Goal: Contribute content

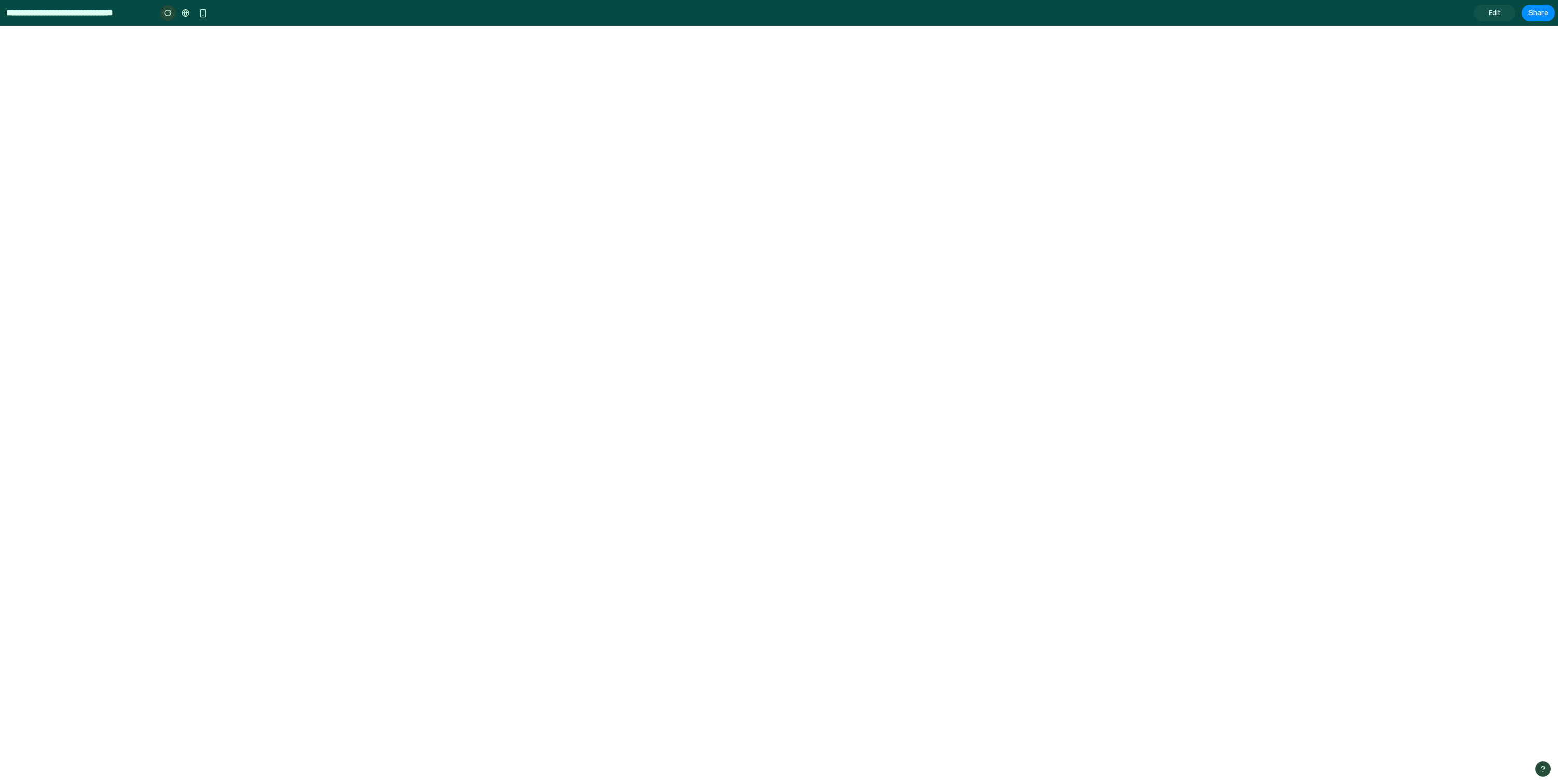
click at [168, 17] on button "button" at bounding box center [168, 13] width 16 height 16
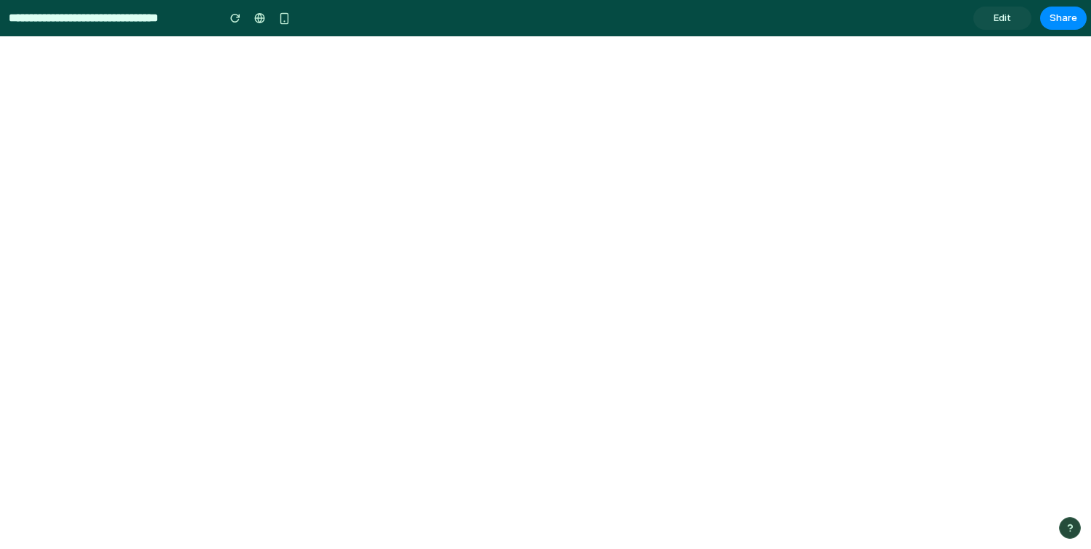
click at [58, 4] on div "**********" at bounding box center [148, 18] width 296 height 32
click at [58, 19] on input "**********" at bounding box center [109, 18] width 207 height 26
click at [997, 9] on link "Edit" at bounding box center [1002, 18] width 58 height 23
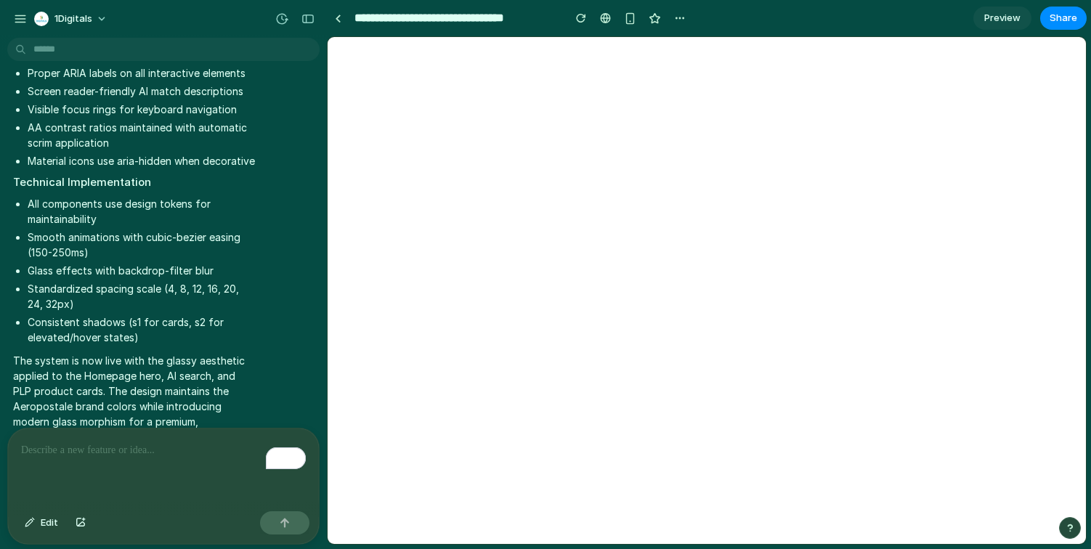
click at [57, 443] on p "To enrich screen reader interactions, please activate Accessibility in Grammarl…" at bounding box center [163, 450] width 285 height 17
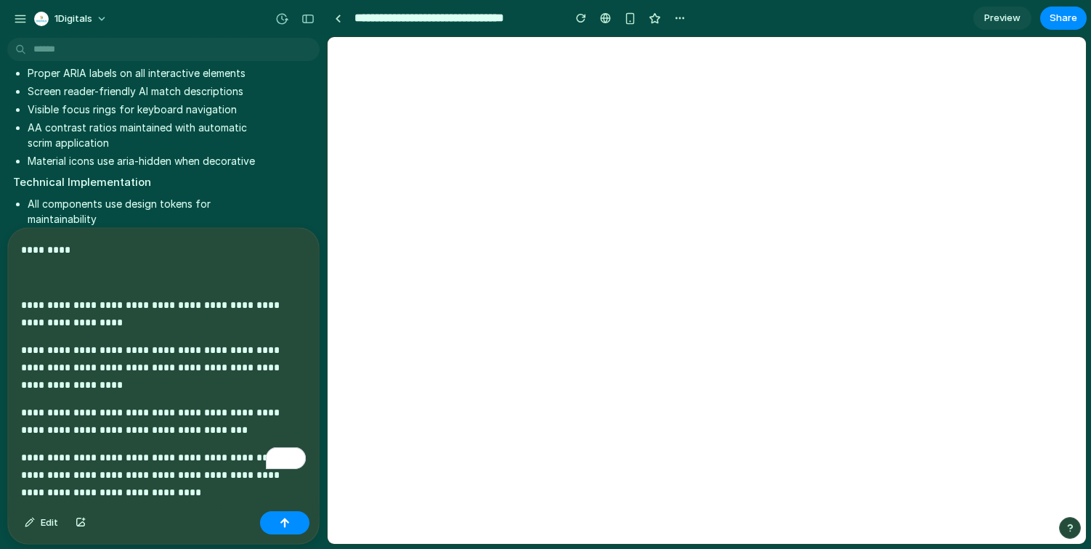
scroll to position [11554, 0]
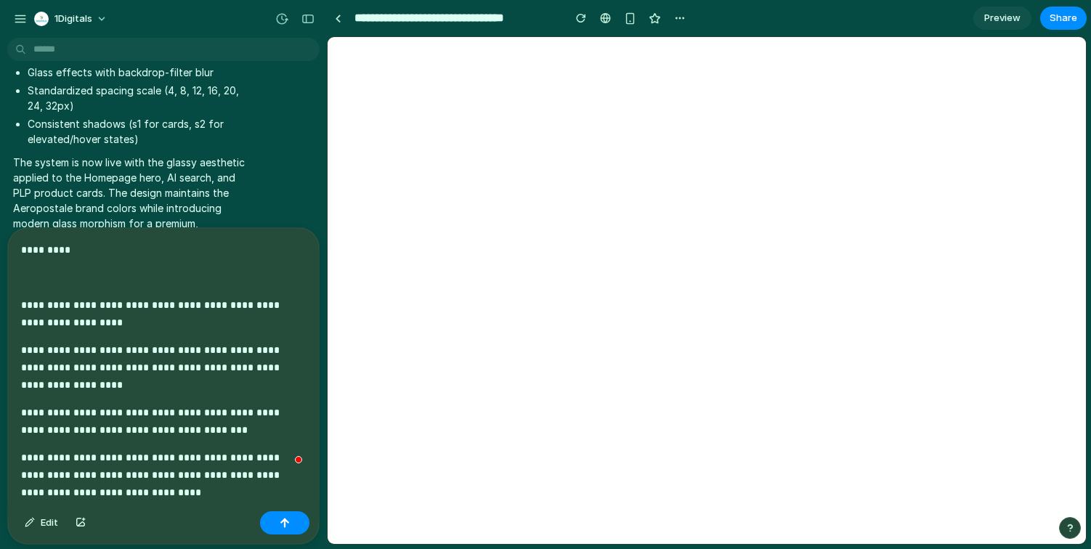
click at [86, 282] on p "To enrich screen reader interactions, please activate Accessibility in Grammarl…" at bounding box center [163, 277] width 285 height 17
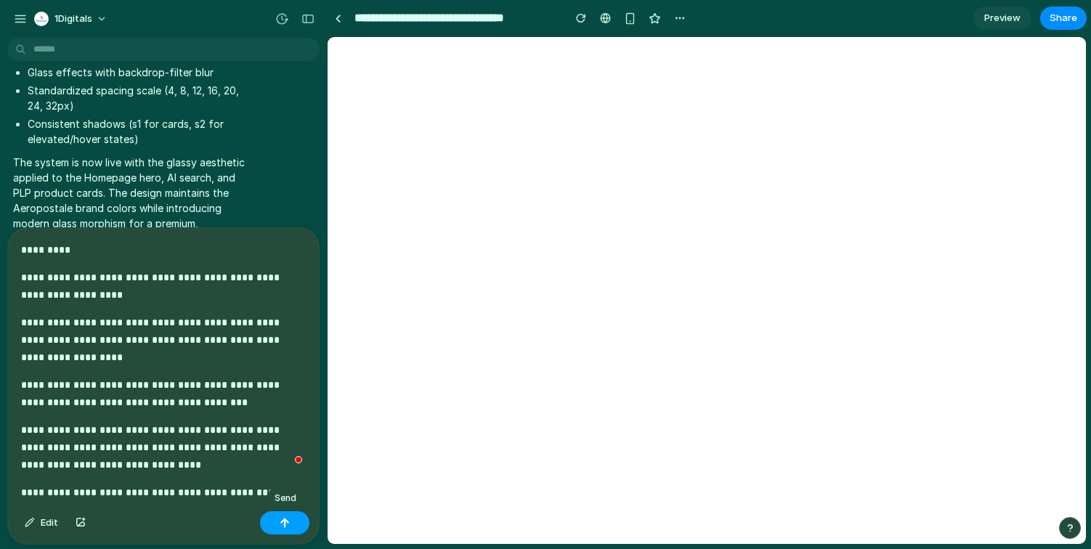
click at [288, 523] on div "button" at bounding box center [285, 523] width 10 height 10
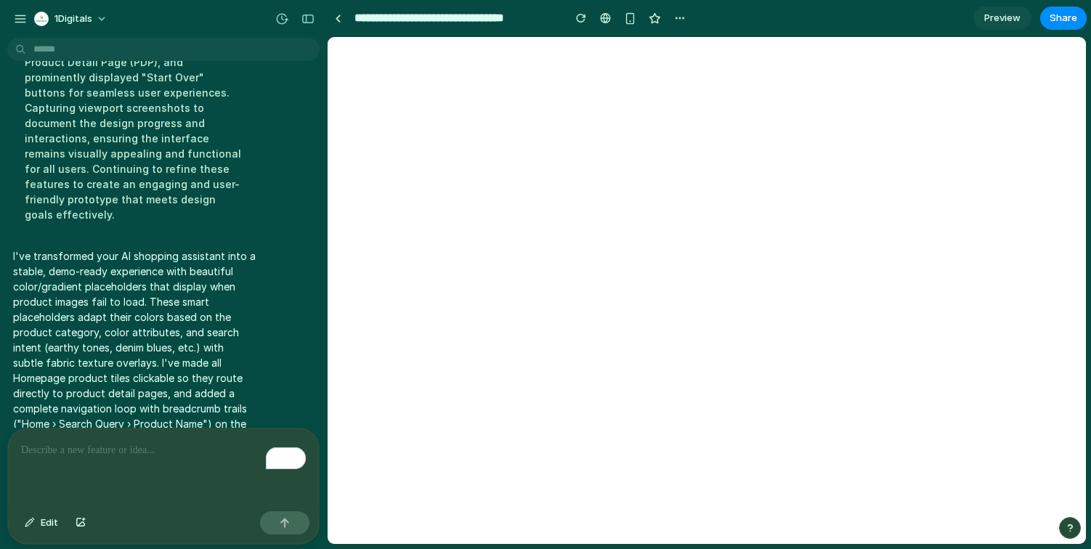
scroll to position [14685, 0]
click at [299, 10] on button "button" at bounding box center [307, 18] width 23 height 23
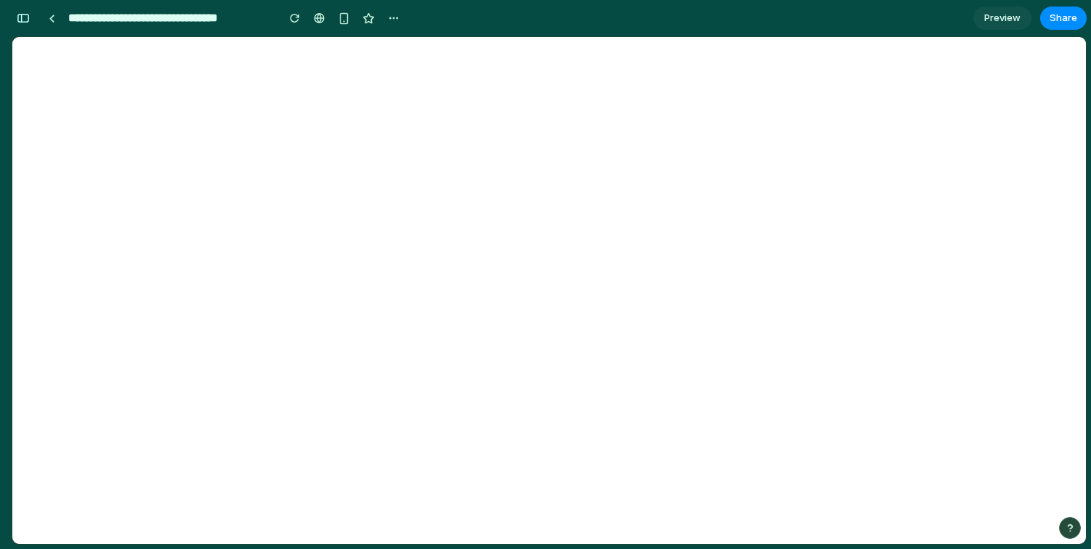
scroll to position [29977, 0]
click at [293, 18] on div "button" at bounding box center [295, 18] width 10 height 10
click at [997, 27] on link "Preview" at bounding box center [1002, 18] width 58 height 23
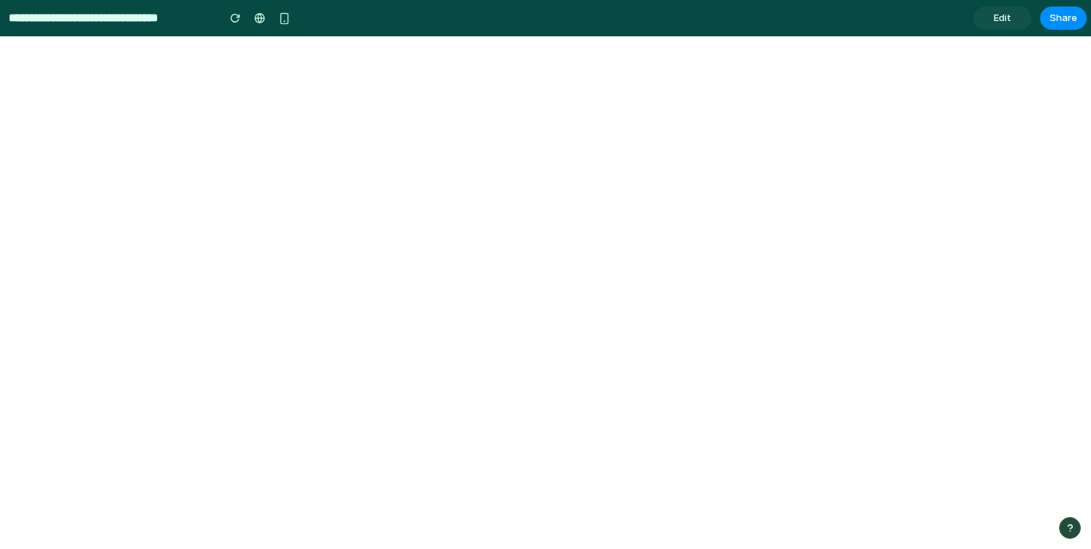
click at [997, 26] on link "Edit" at bounding box center [1002, 18] width 58 height 23
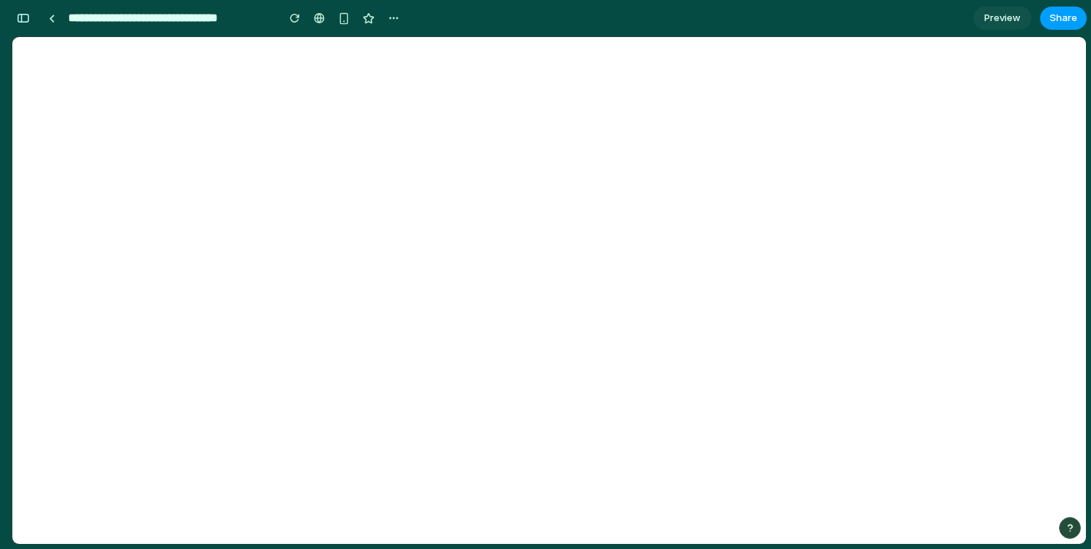
scroll to position [30030, 0]
click at [87, 18] on input "**********" at bounding box center [168, 18] width 207 height 26
click at [45, 18] on link at bounding box center [52, 18] width 22 height 22
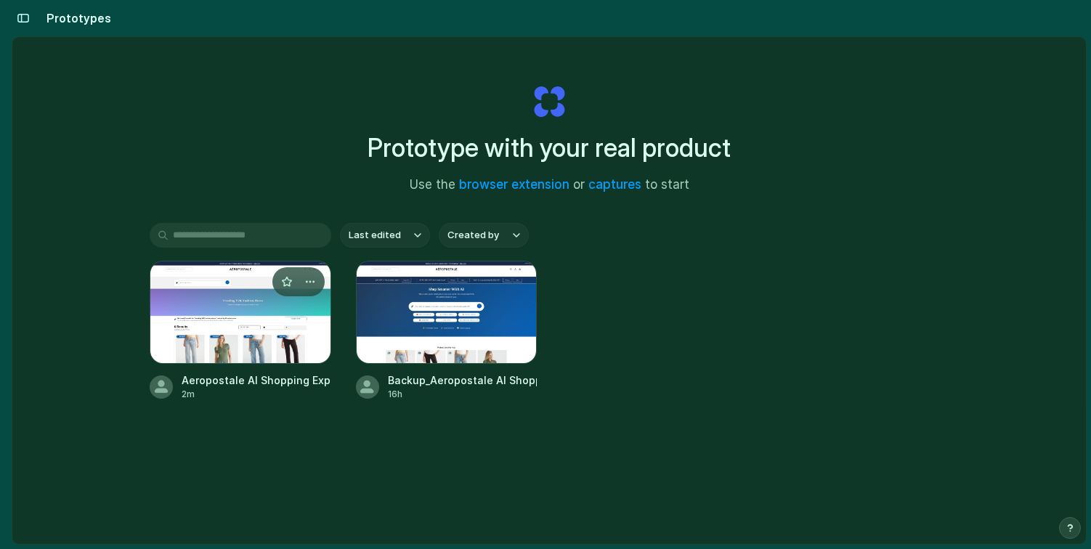
click at [244, 297] on div at bounding box center [241, 312] width 182 height 103
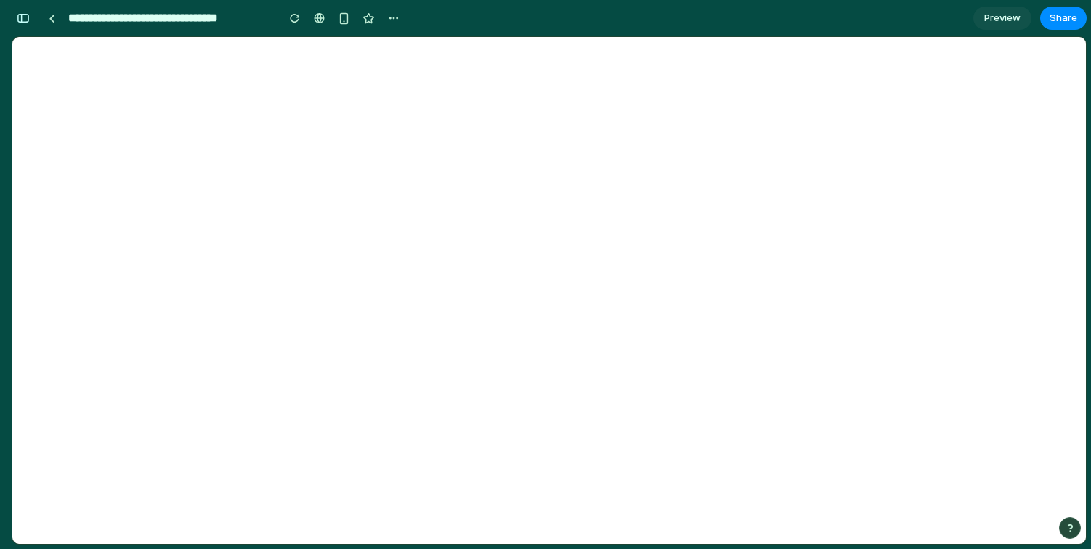
scroll to position [30030, 0]
click at [1064, 12] on span "Share" at bounding box center [1064, 18] width 28 height 15
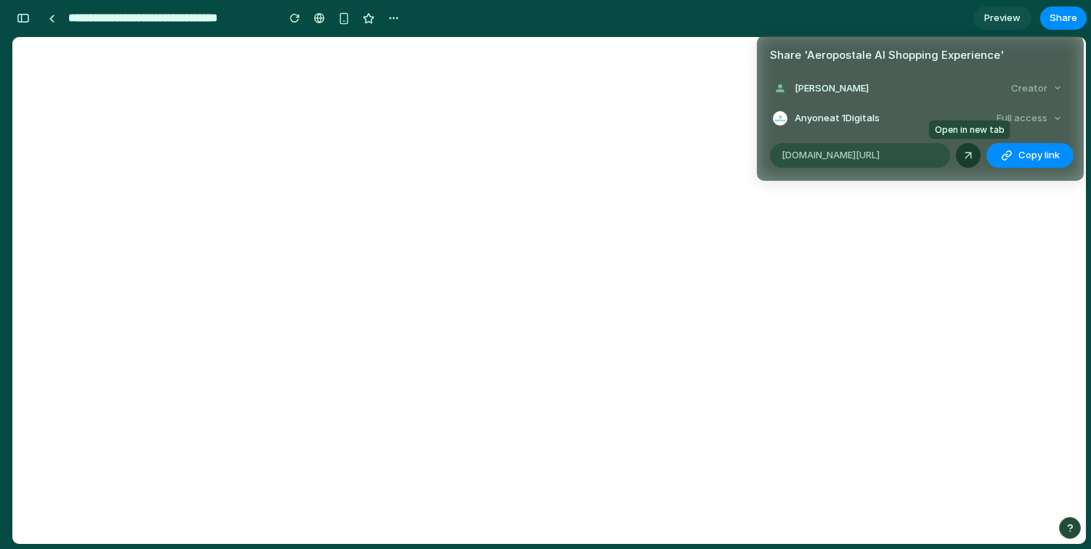
click at [962, 158] on div at bounding box center [968, 155] width 13 height 13
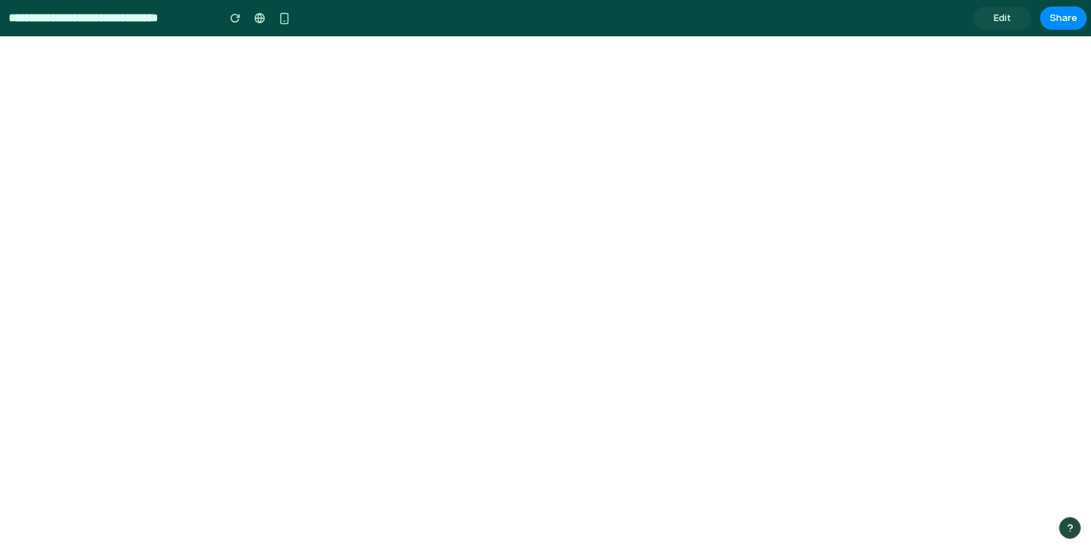
click at [1005, 25] on link "Edit" at bounding box center [1002, 18] width 58 height 23
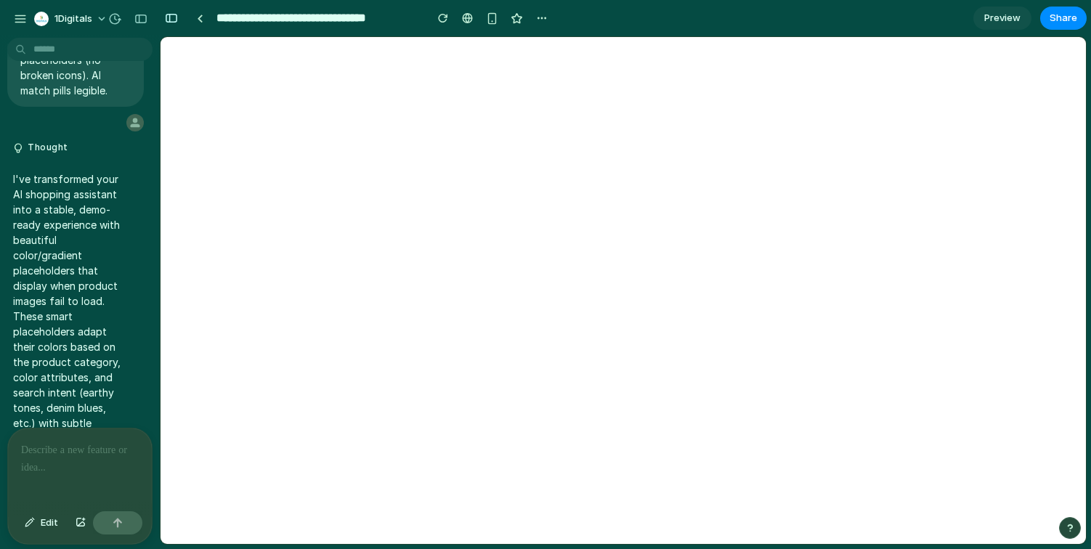
click at [34, 487] on div at bounding box center [80, 467] width 144 height 77
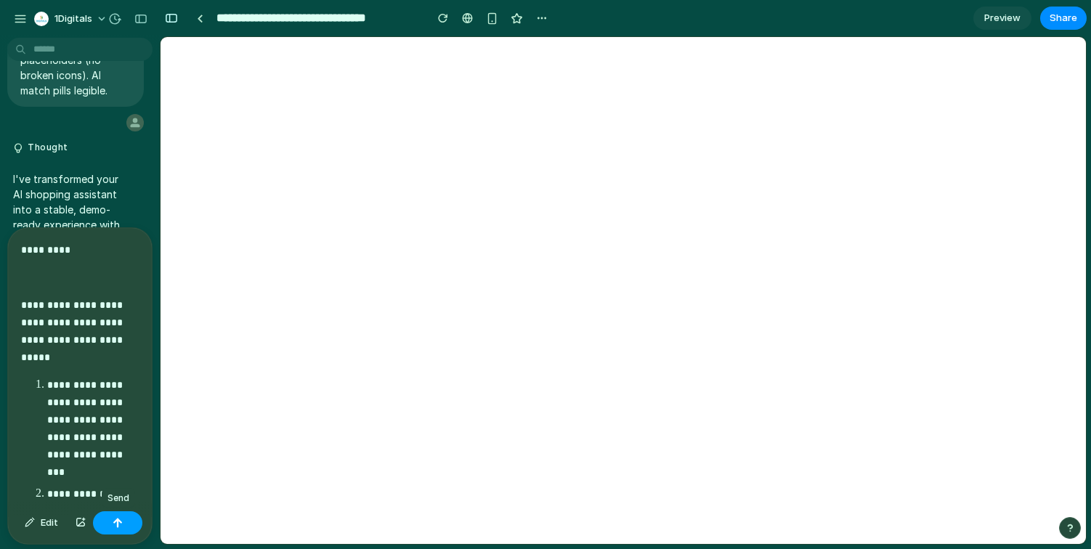
click at [116, 533] on button "button" at bounding box center [117, 522] width 49 height 23
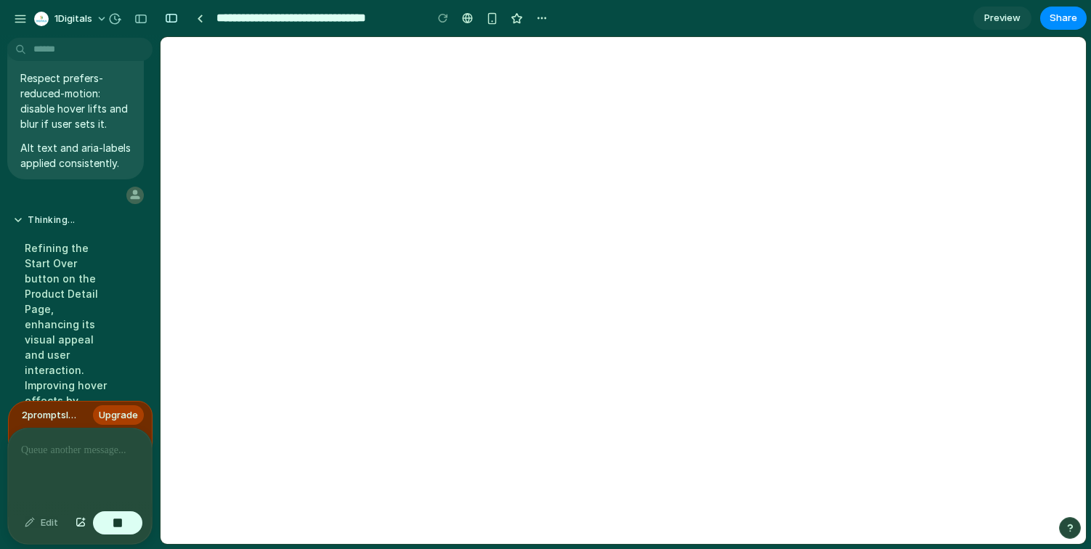
scroll to position [34026, 0]
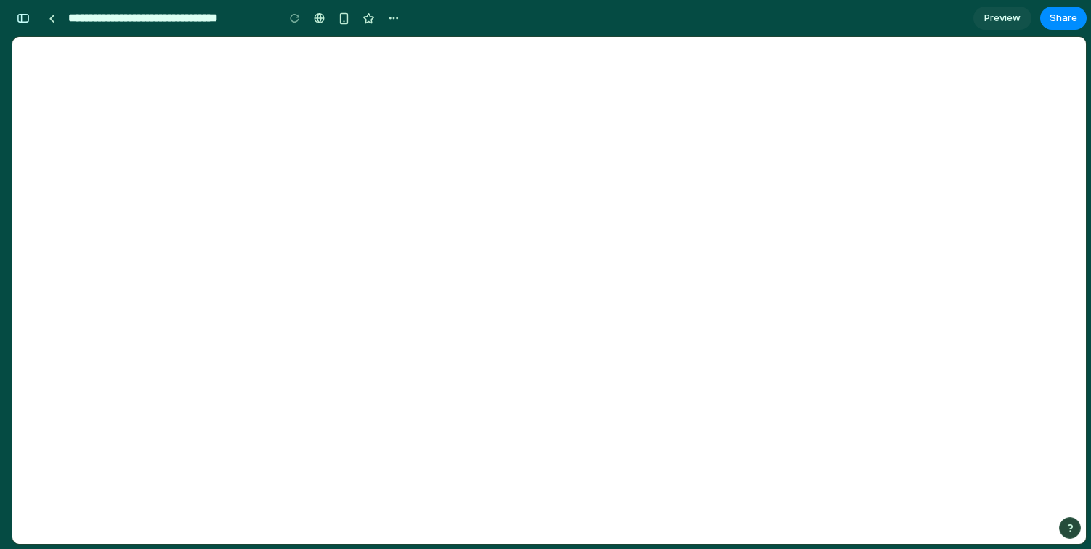
click at [1003, 14] on span "Preview" at bounding box center [1002, 18] width 36 height 15
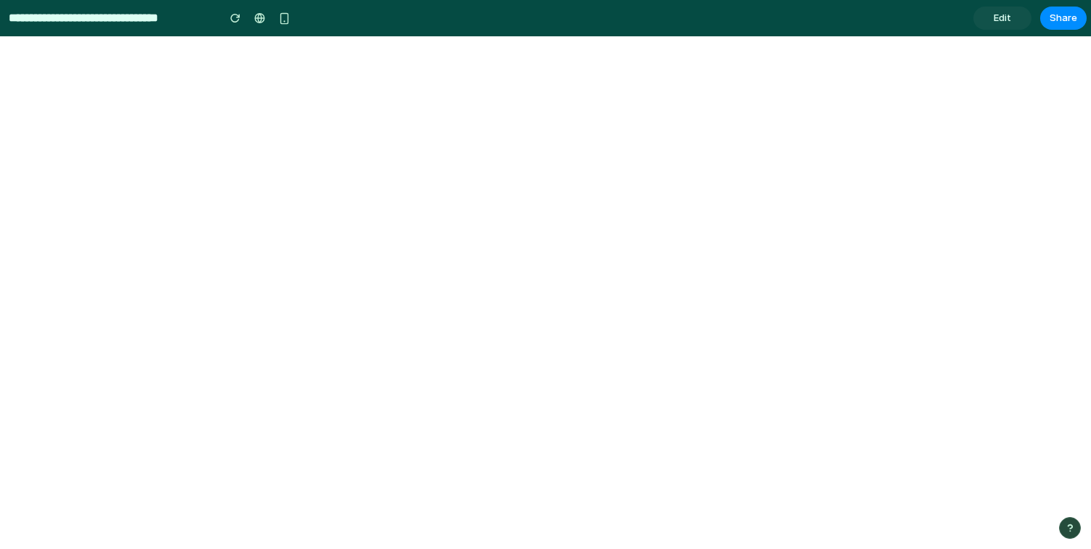
click at [1002, 26] on link "Edit" at bounding box center [1002, 18] width 58 height 23
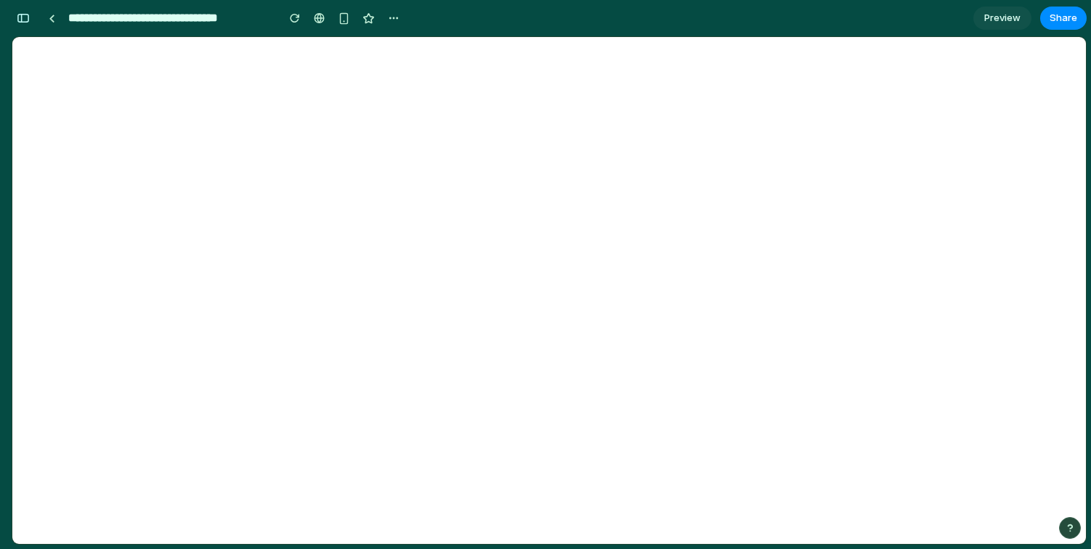
scroll to position [33789, 0]
click at [24, 12] on button "button" at bounding box center [23, 18] width 23 height 23
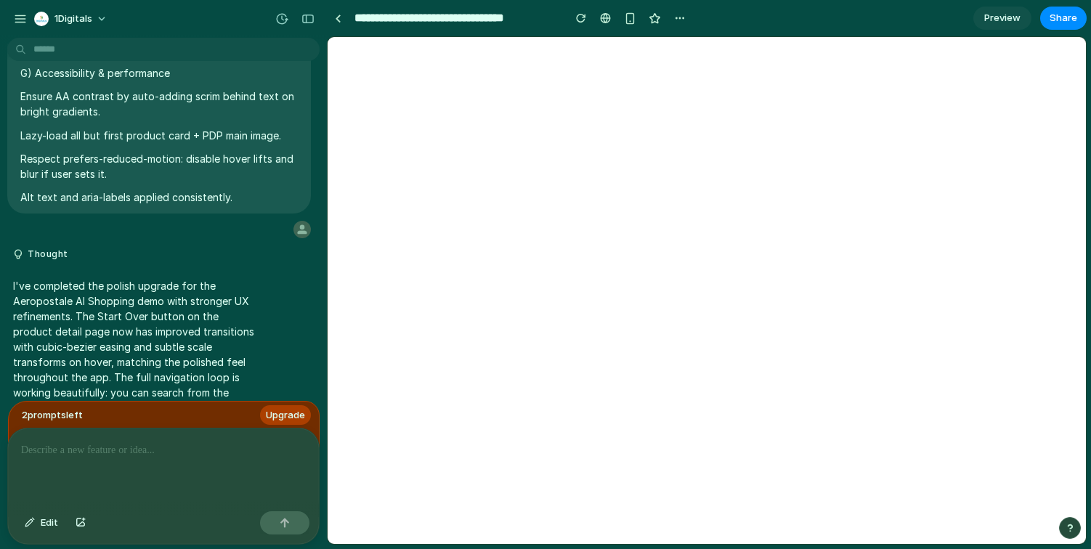
scroll to position [0, 0]
click at [142, 467] on div at bounding box center [163, 467] width 311 height 77
click at [189, 453] on p "To enrich screen reader interactions, please activate Accessibility in Grammarl…" at bounding box center [163, 450] width 285 height 17
